Goal: Task Accomplishment & Management: Manage account settings

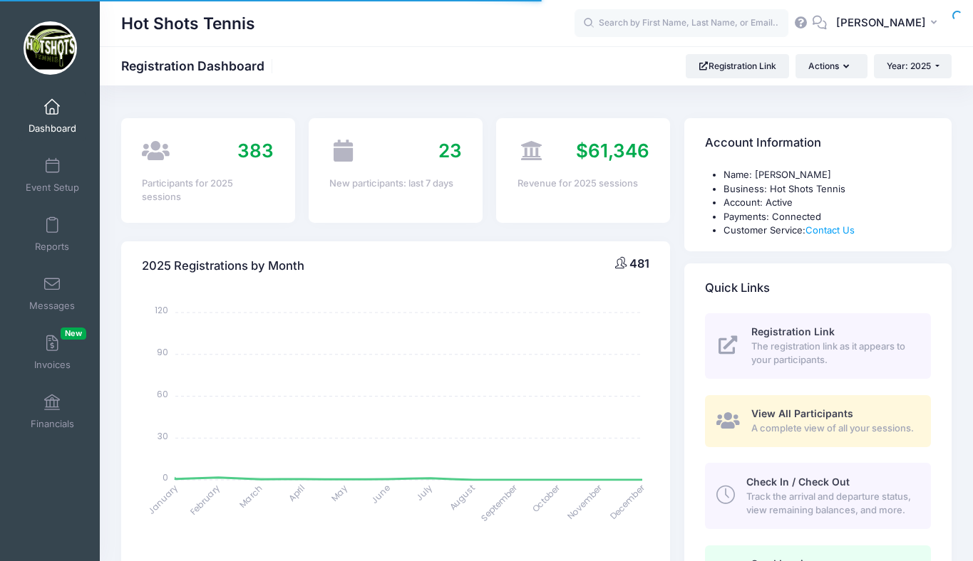
select select
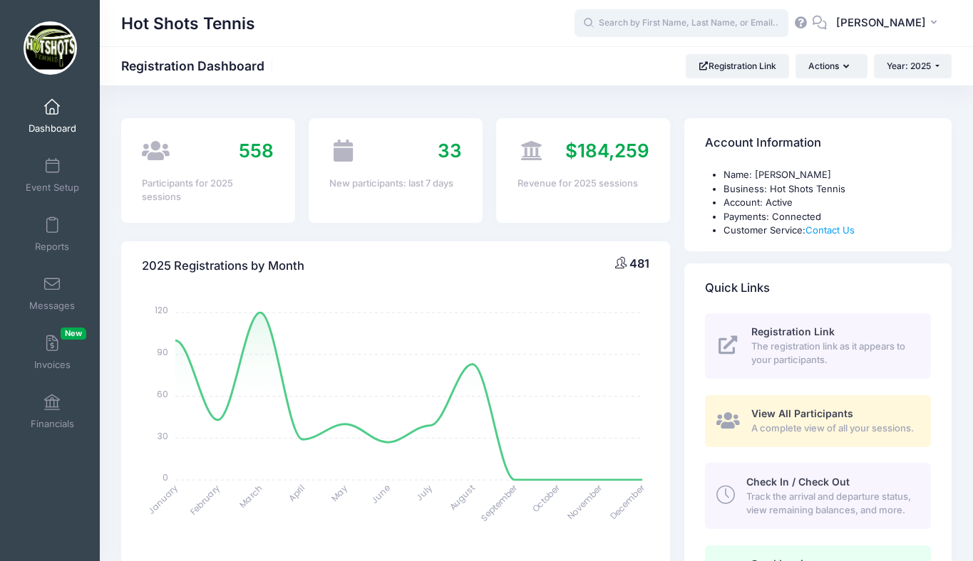
click at [661, 20] on input "text" at bounding box center [681, 23] width 214 height 28
type input "z"
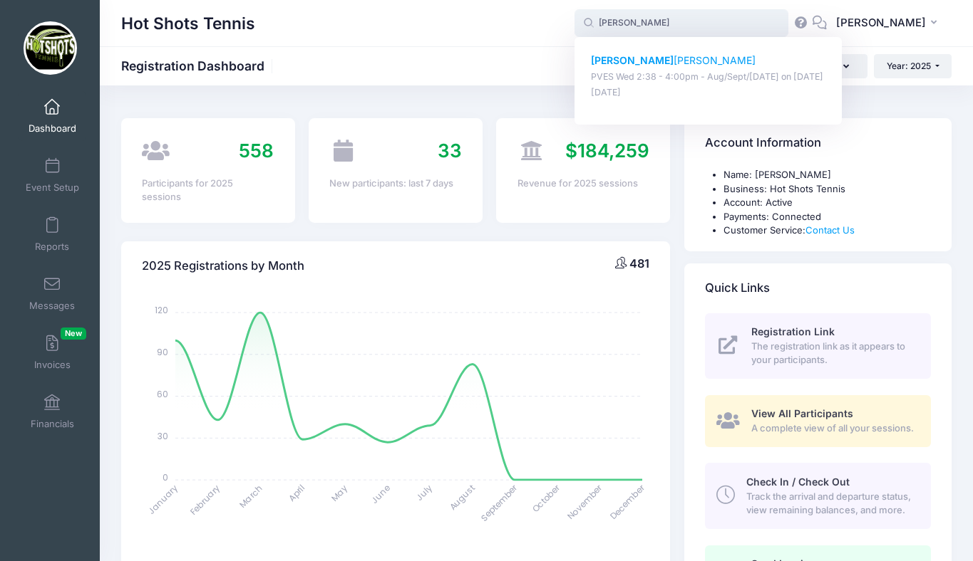
click at [667, 62] on p "Aubrey Fleming" at bounding box center [708, 60] width 235 height 15
type input "Aubrey Fleming (PVES Wed 2:38 - 4:00pm - Aug/Sept/Oct 2025, Aug-20, 2025)"
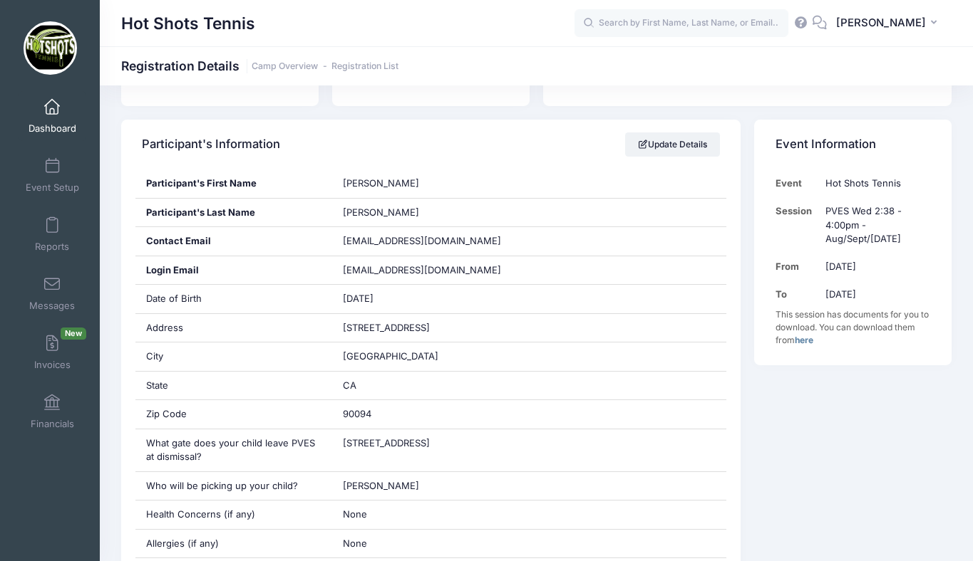
scroll to position [217, 0]
click at [666, 150] on link "Update Details" at bounding box center [672, 146] width 95 height 24
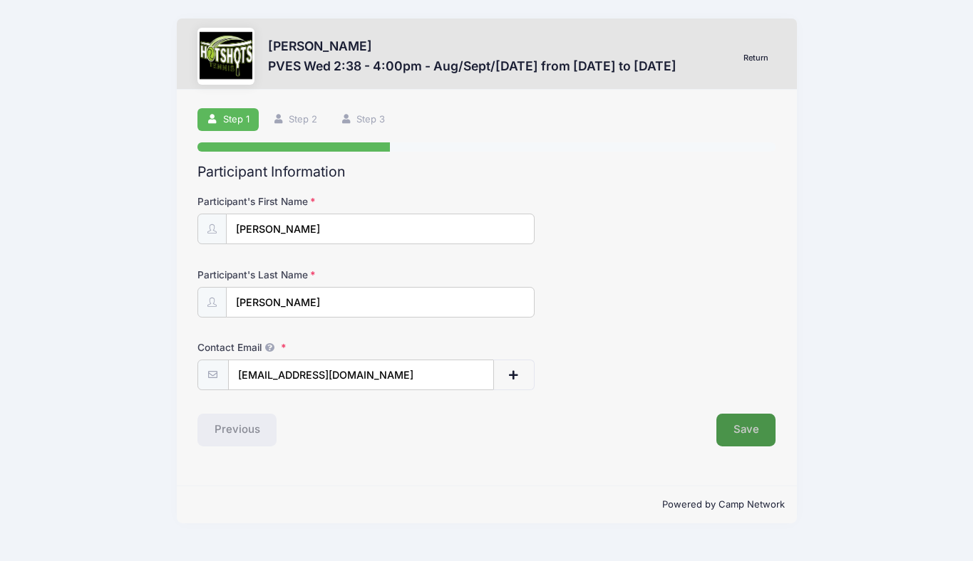
click at [734, 426] on button "Save" at bounding box center [746, 430] width 60 height 33
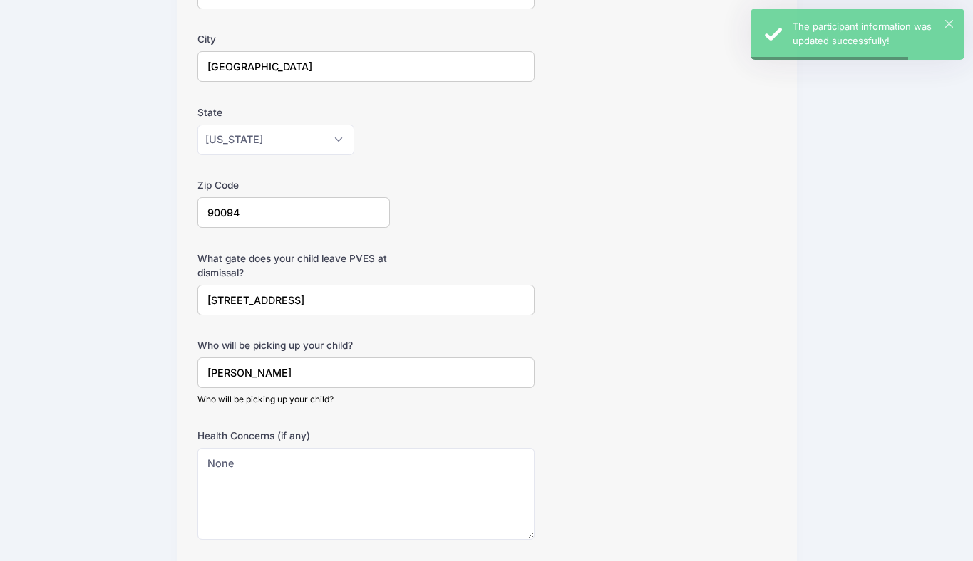
scroll to position [551, 0]
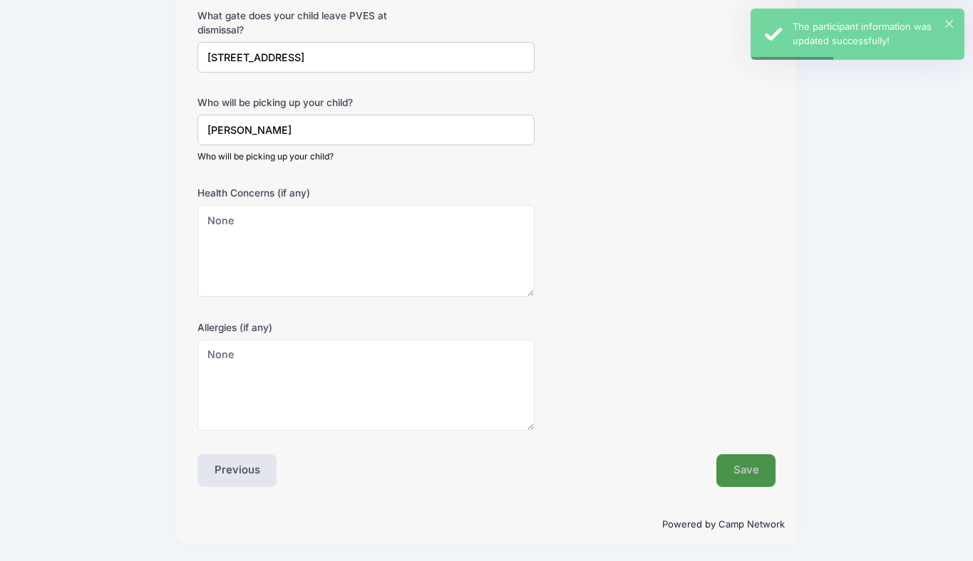
click at [737, 459] on button "Save" at bounding box center [746, 471] width 60 height 33
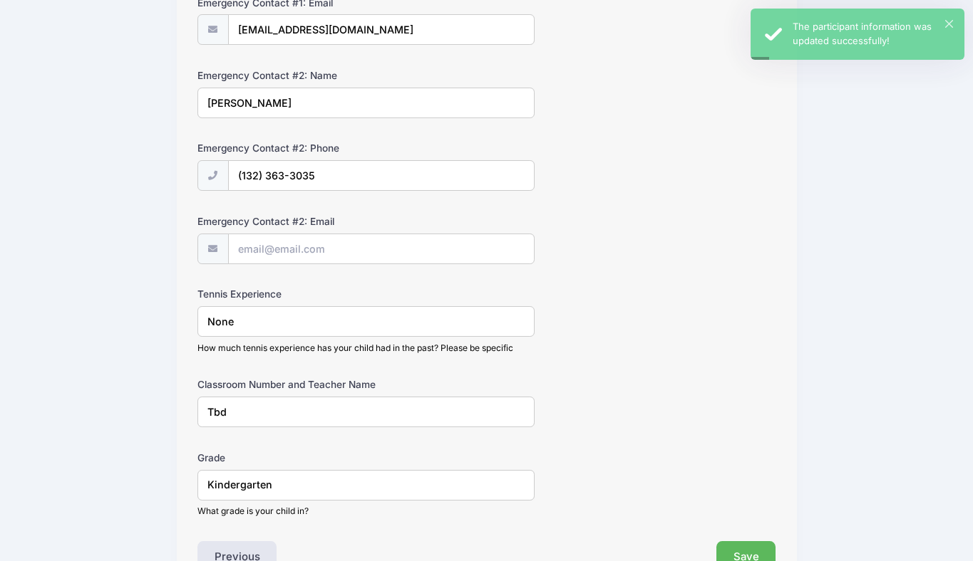
scroll to position [651, 0]
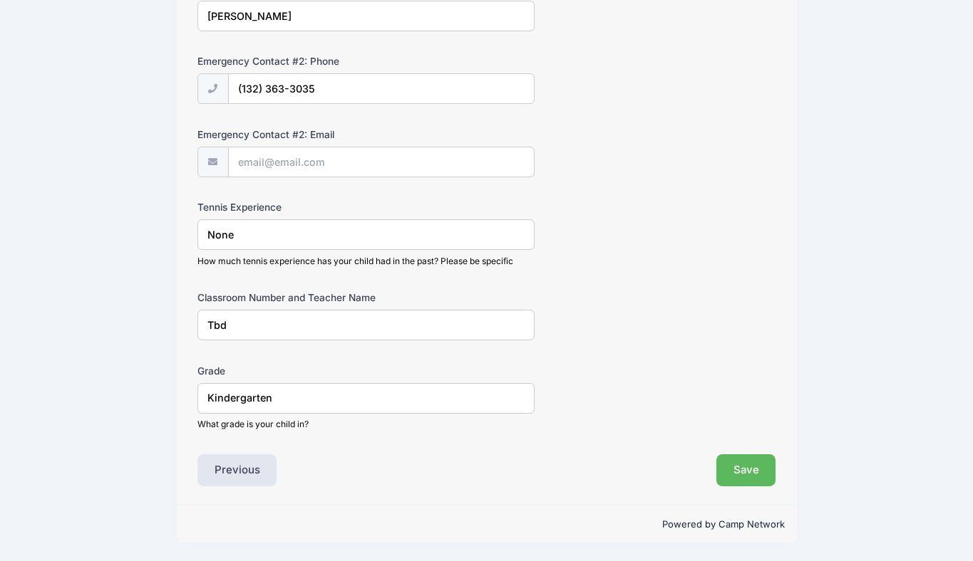
click at [267, 328] on input "Tbd" at bounding box center [365, 325] width 337 height 31
type input "T"
type input "Muhammad Rm 5"
click at [736, 468] on button "Save" at bounding box center [746, 471] width 60 height 33
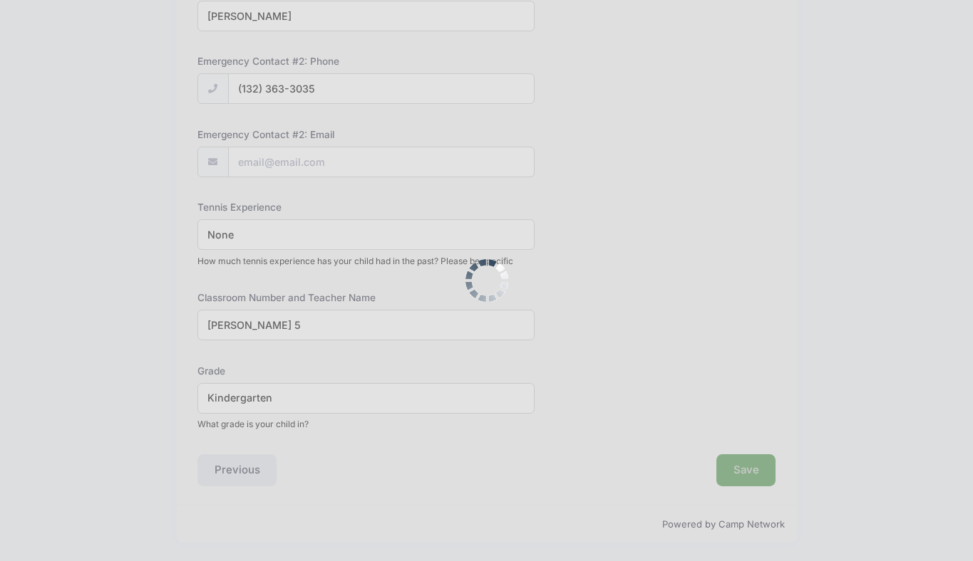
scroll to position [0, 0]
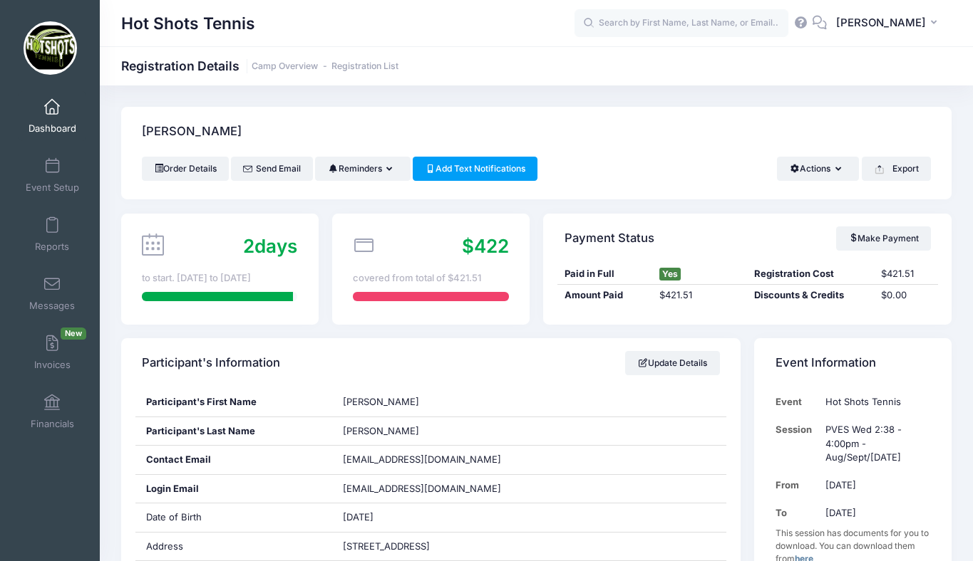
click at [52, 106] on span at bounding box center [52, 108] width 0 height 16
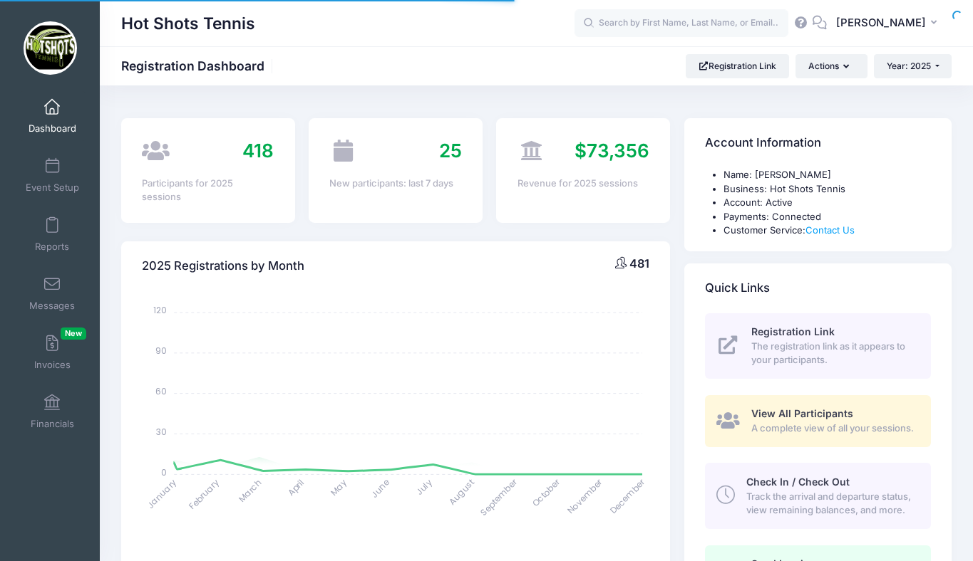
select select
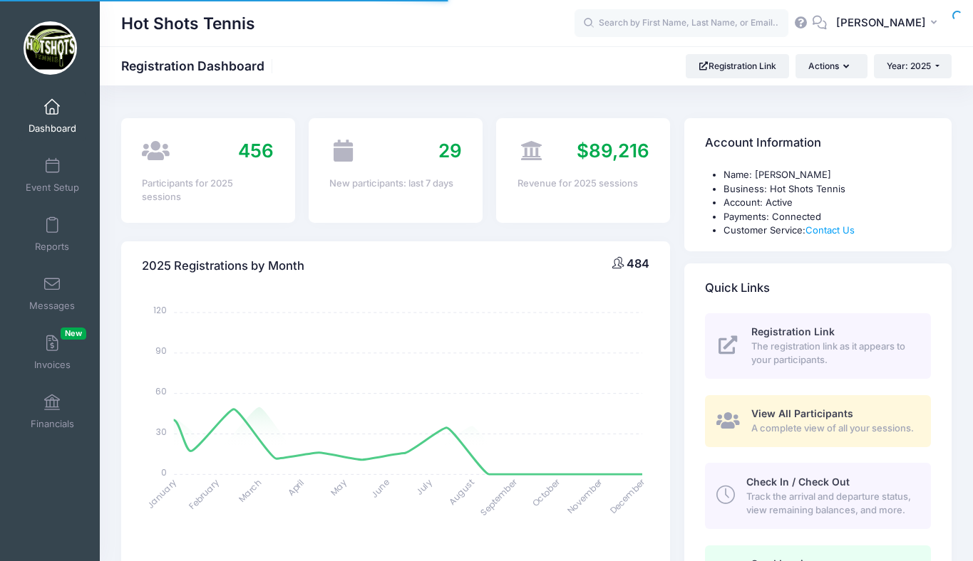
select select
